Goal: Task Accomplishment & Management: Manage account settings

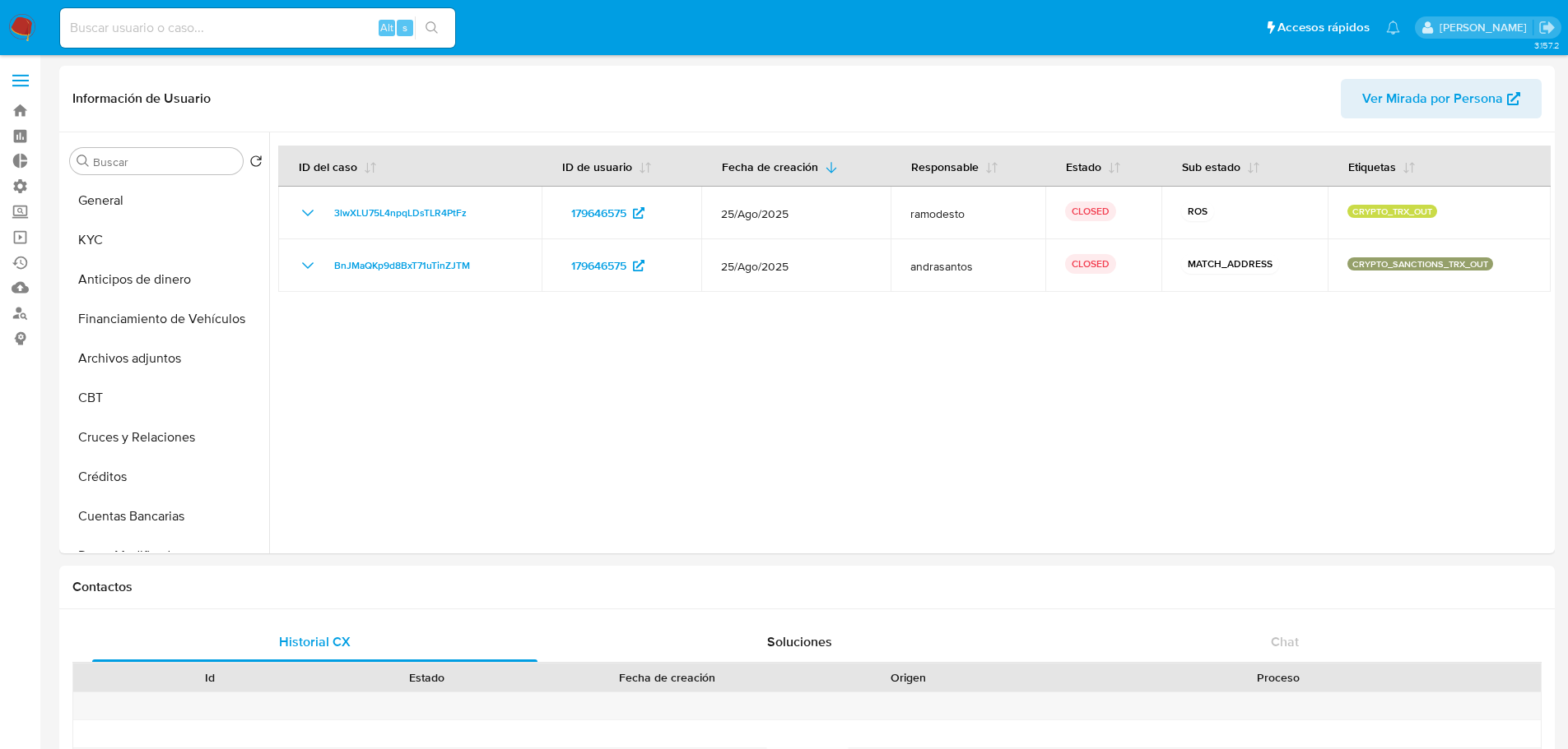
select select "10"
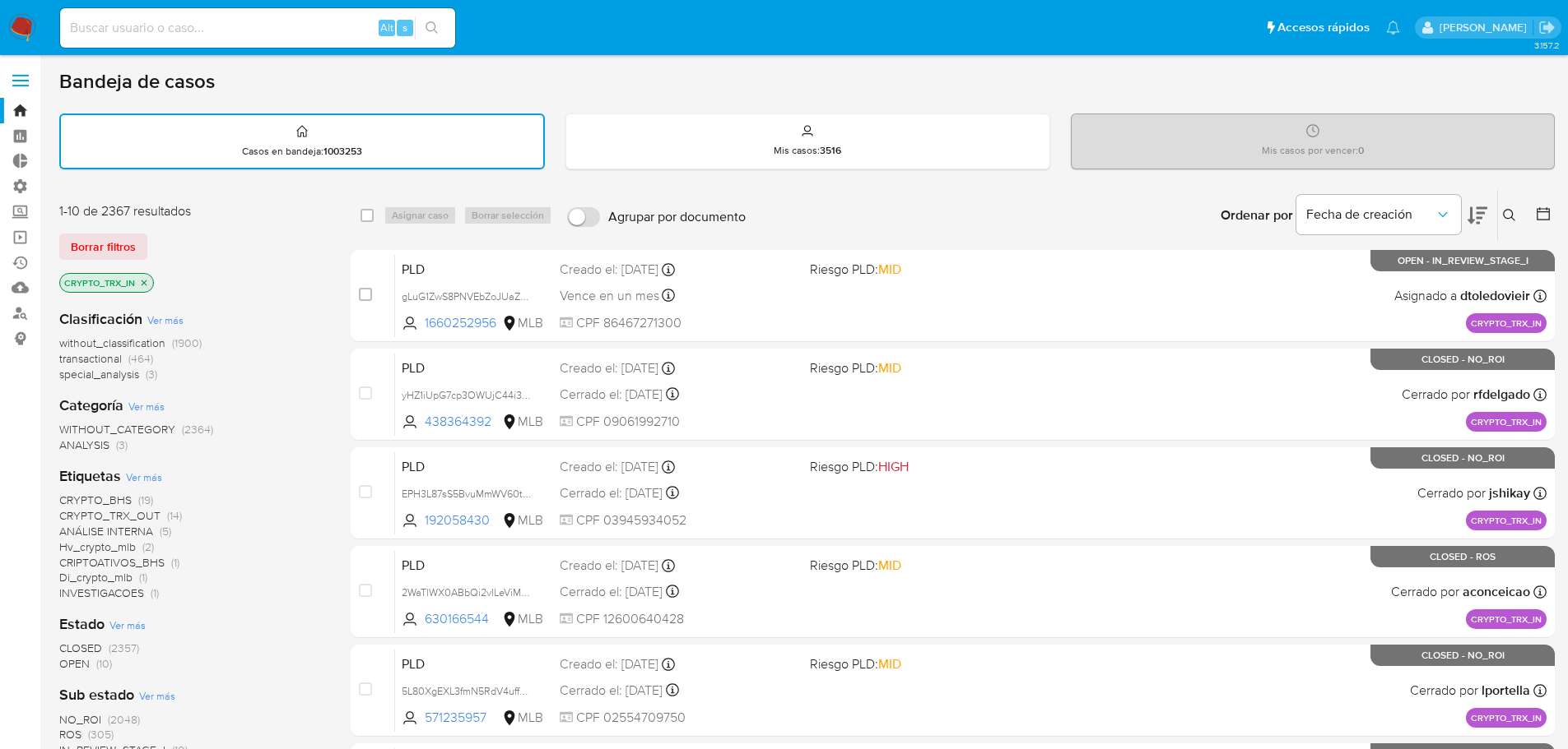
click at [146, 478] on span "Ver más" at bounding box center [143, 476] width 37 height 15
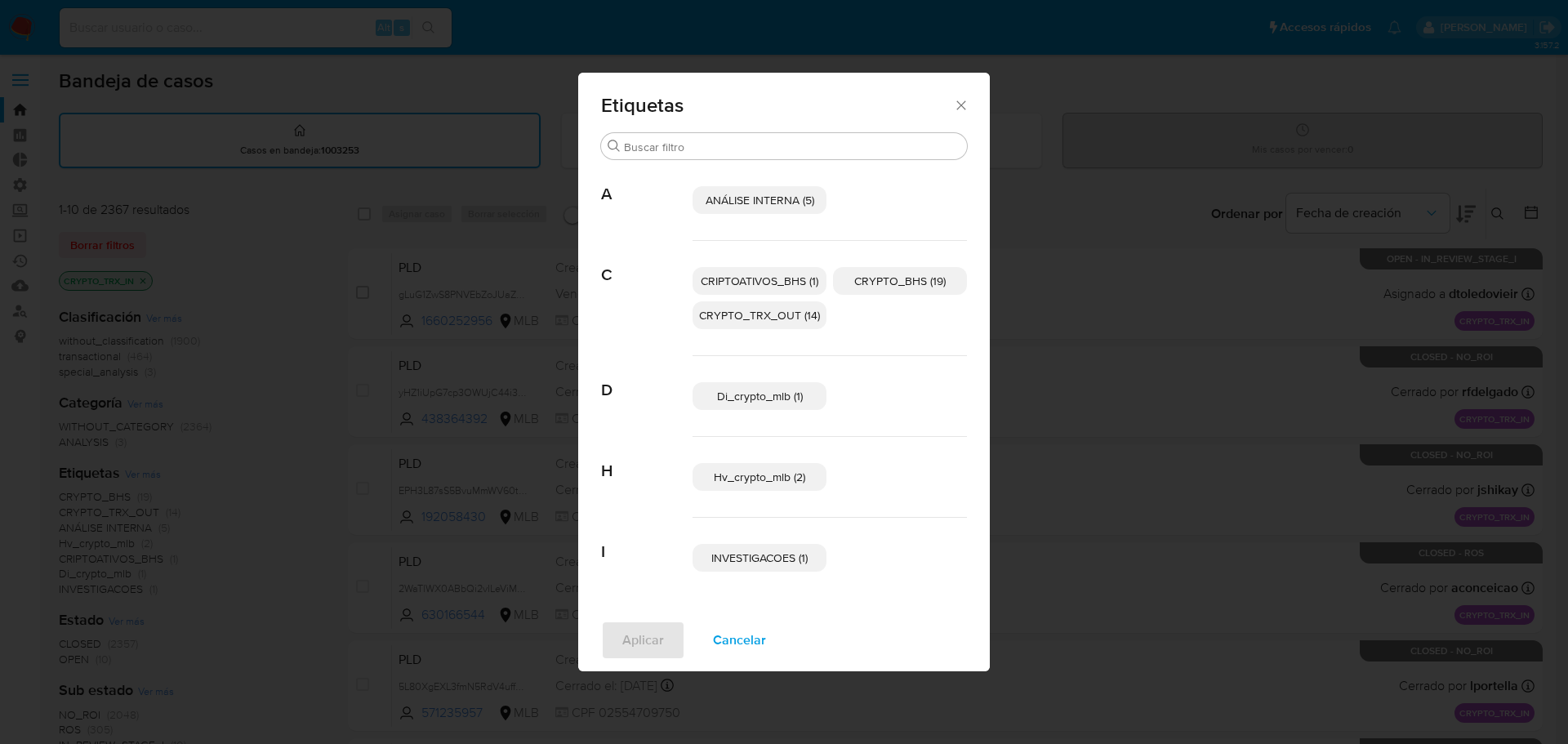
click at [958, 108] on icon "Cerrar" at bounding box center [961, 105] width 17 height 17
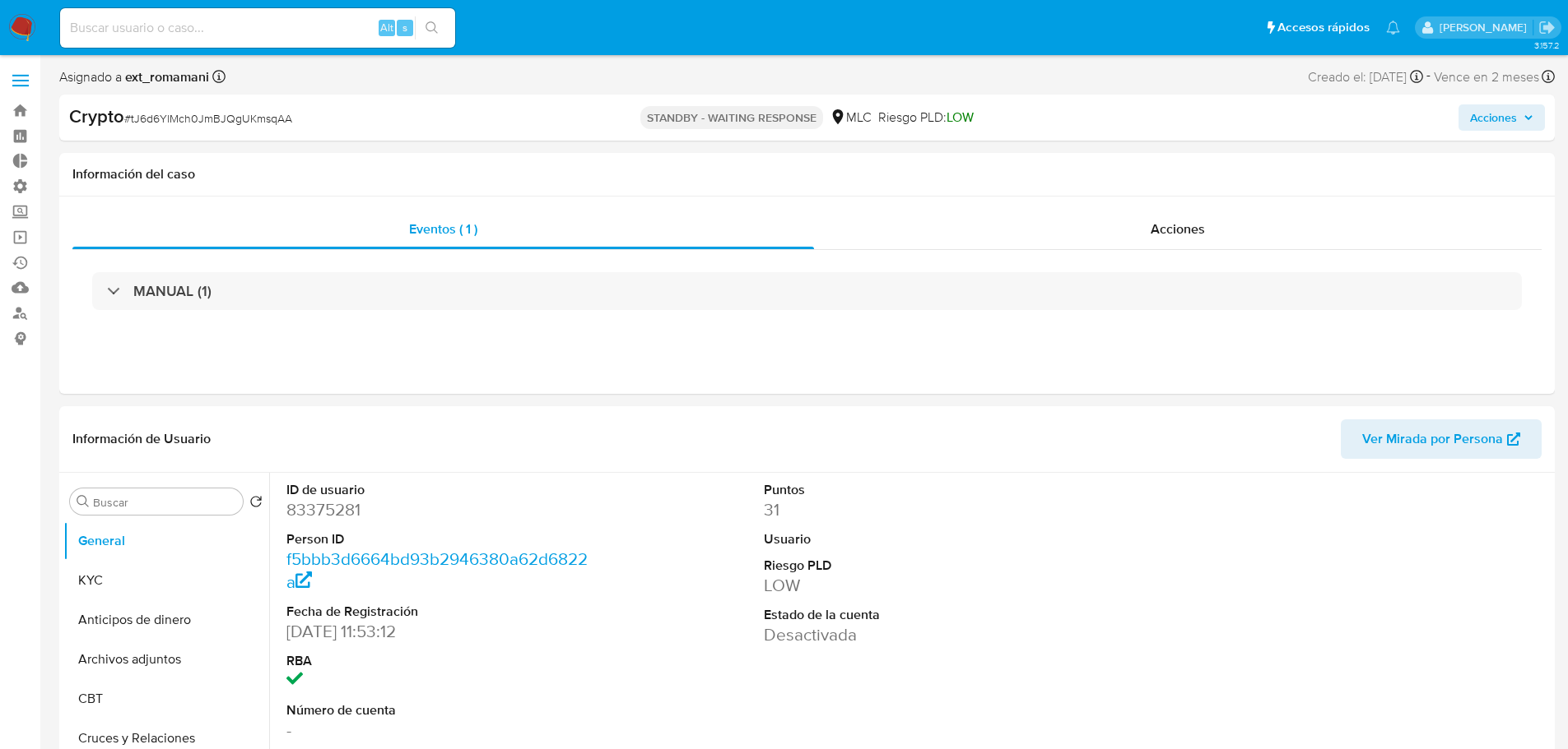
select select "10"
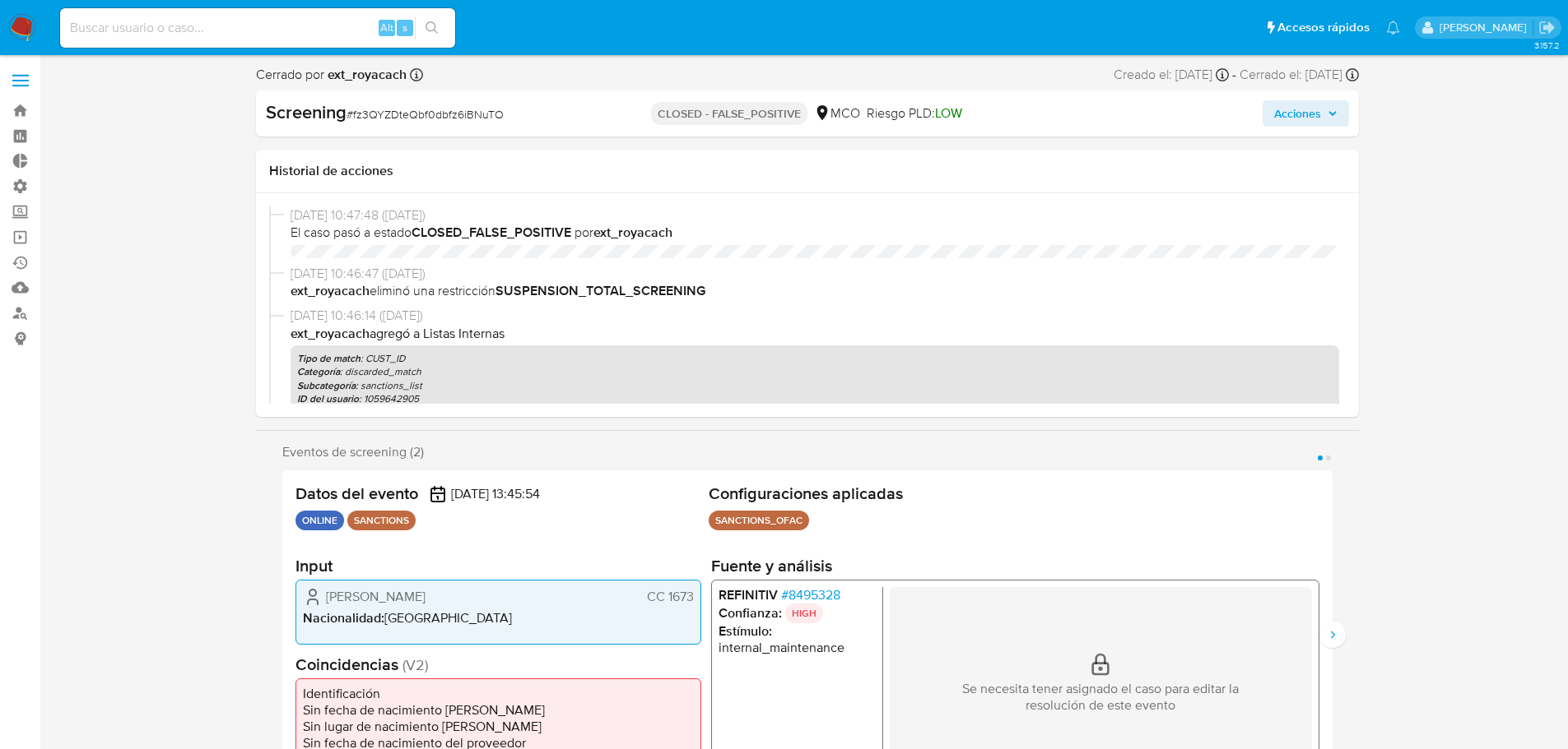
select select "10"
